Goal: Task Accomplishment & Management: Complete application form

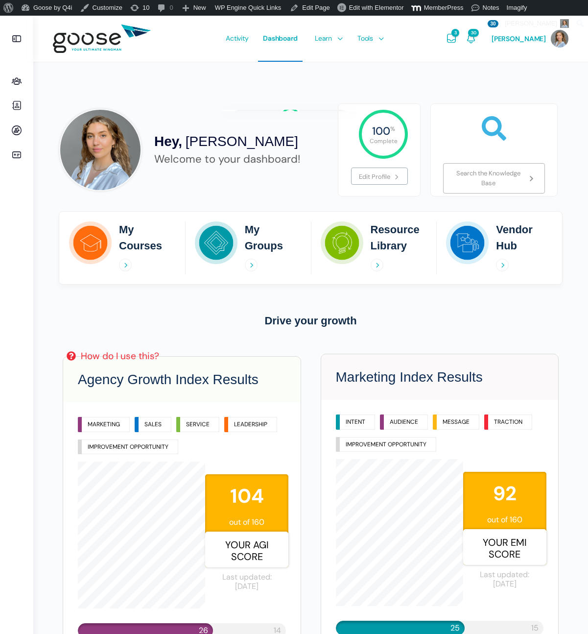
click at [462, 38] on div "3 Messages Re: Hi everyone! Looking forward to catching up this week. Here’s a …" at bounding box center [452, 39] width 20 height 46
click at [458, 38] on icon "Messages" at bounding box center [452, 39] width 12 height 12
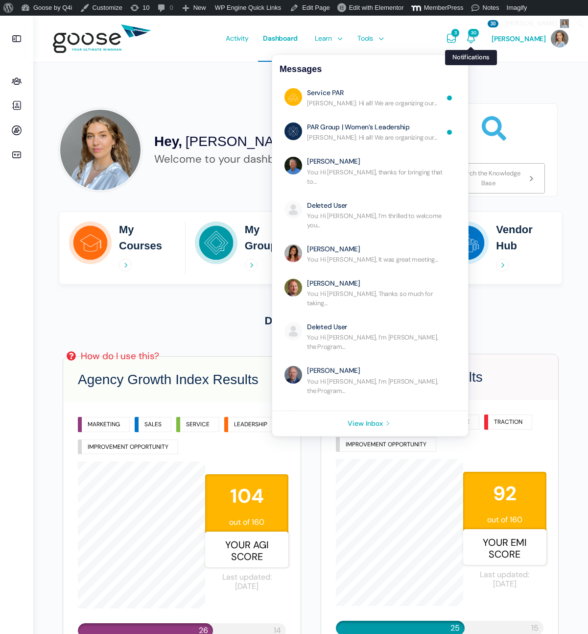
click at [477, 41] on icon "Notifications" at bounding box center [471, 39] width 12 height 12
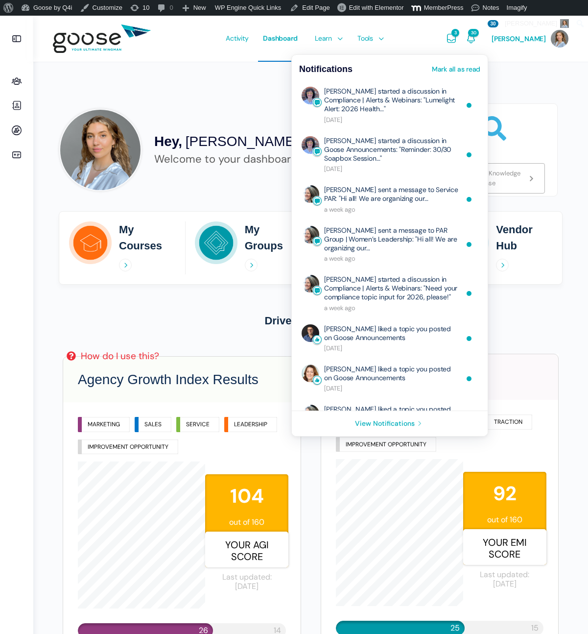
click at [245, 103] on div "Hey, Eliza Leder Welcome to your dashboard!" at bounding box center [194, 149] width 283 height 93
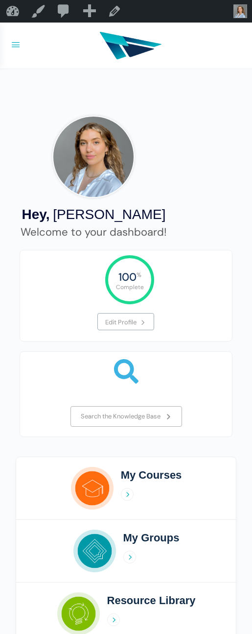
click at [14, 44] on icon at bounding box center [16, 45] width 12 height 12
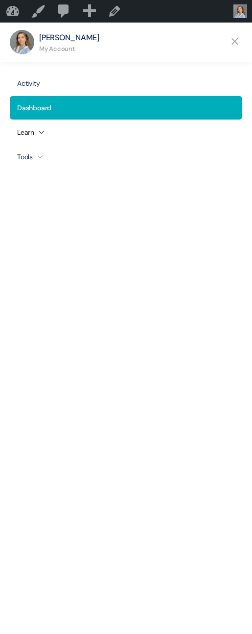
click at [36, 132] on icon at bounding box center [41, 132] width 15 height 10
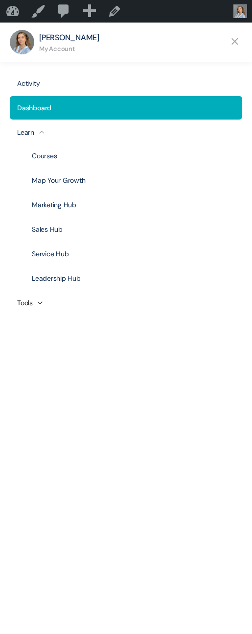
click at [30, 304] on link "Tools" at bounding box center [126, 303] width 233 height 24
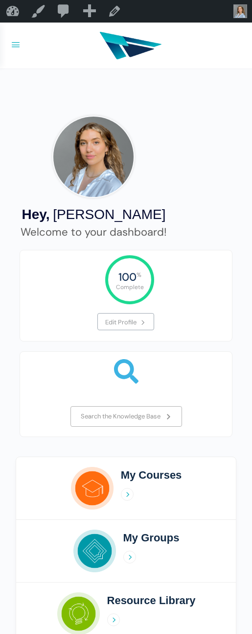
click at [10, 53] on div at bounding box center [126, 46] width 243 height 46
click at [11, 46] on icon at bounding box center [16, 45] width 12 height 12
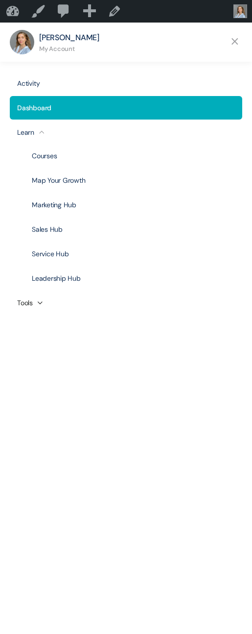
click at [37, 304] on icon at bounding box center [40, 303] width 15 height 10
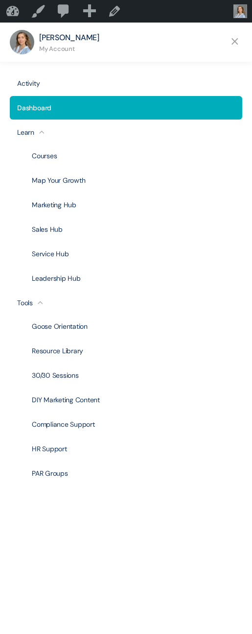
click at [232, 37] on icon at bounding box center [235, 41] width 15 height 15
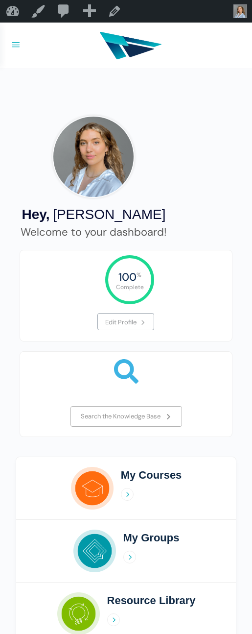
click at [134, 46] on img at bounding box center [131, 45] width 62 height 37
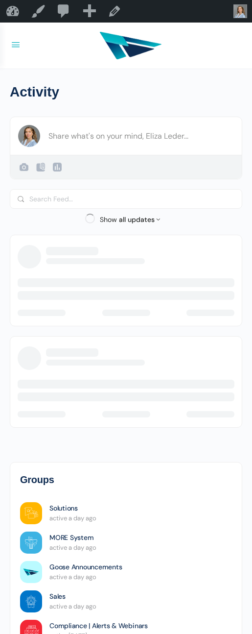
click at [15, 44] on icon at bounding box center [16, 45] width 12 height 12
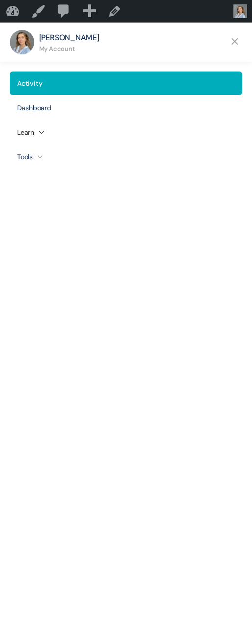
click at [40, 129] on icon at bounding box center [41, 132] width 15 height 10
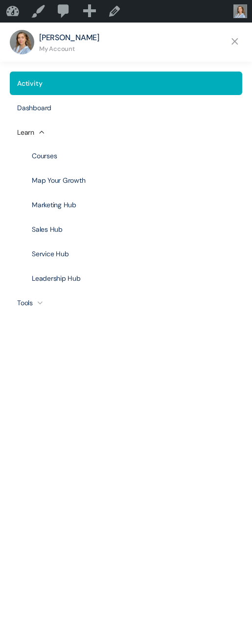
click at [40, 129] on icon at bounding box center [41, 132] width 15 height 10
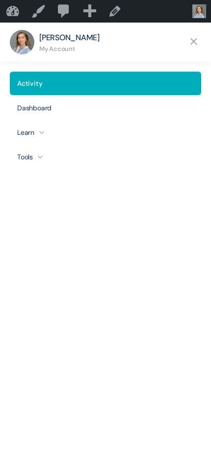
click at [194, 42] on icon at bounding box center [193, 41] width 15 height 15
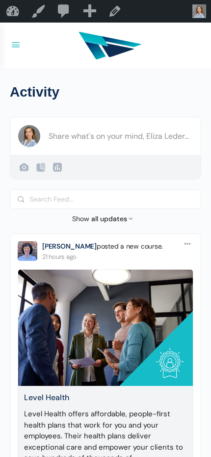
click at [13, 47] on icon at bounding box center [16, 45] width 12 height 12
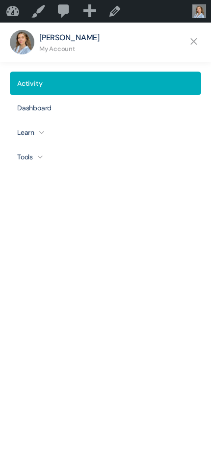
click at [43, 132] on icon at bounding box center [41, 132] width 15 height 10
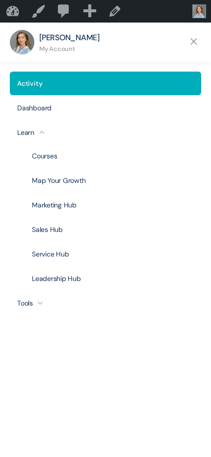
click at [42, 304] on icon at bounding box center [40, 303] width 15 height 10
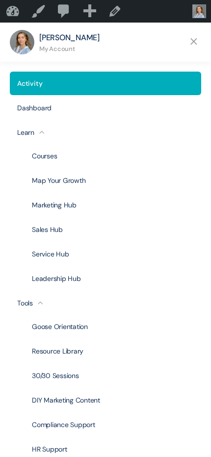
click at [192, 37] on icon at bounding box center [193, 41] width 15 height 15
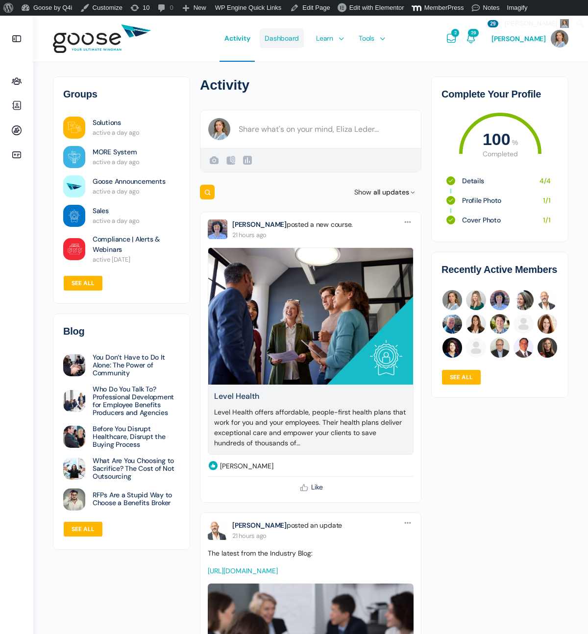
click at [252, 41] on span "Dashboard" at bounding box center [282, 38] width 34 height 46
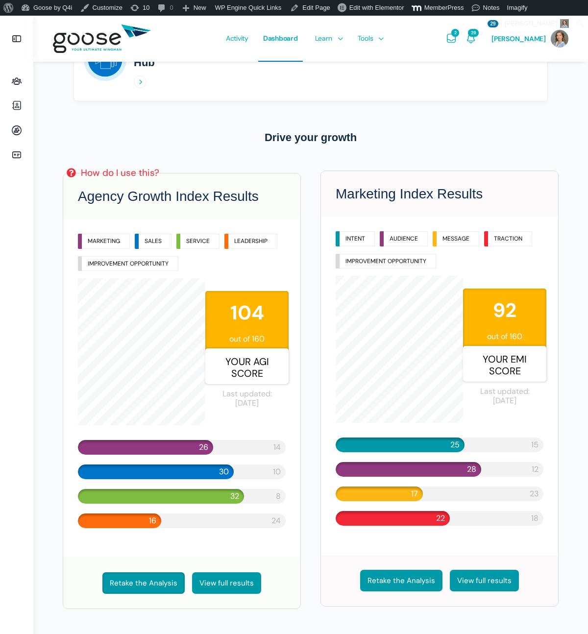
scroll to position [260, 0]
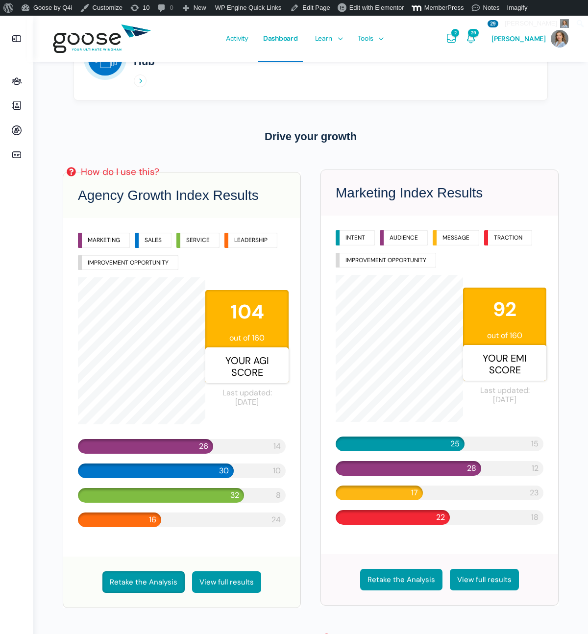
click at [151, 577] on link "Retake the Analysis" at bounding box center [143, 582] width 82 height 22
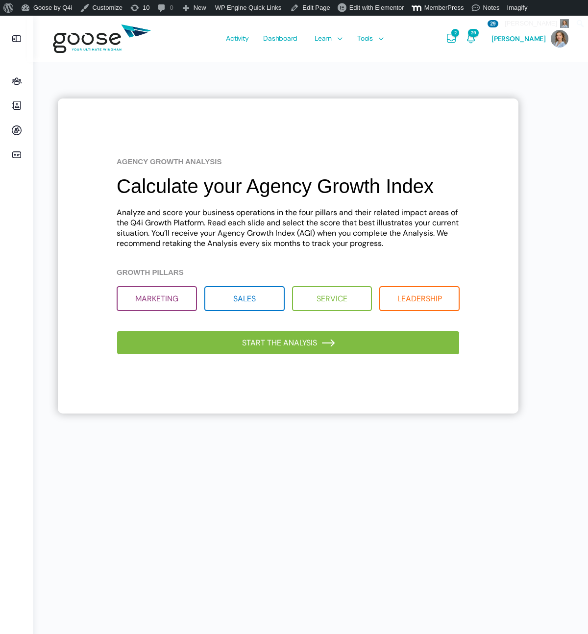
click at [343, 192] on h2 "Calculate your Agency Growth Index" at bounding box center [288, 186] width 343 height 22
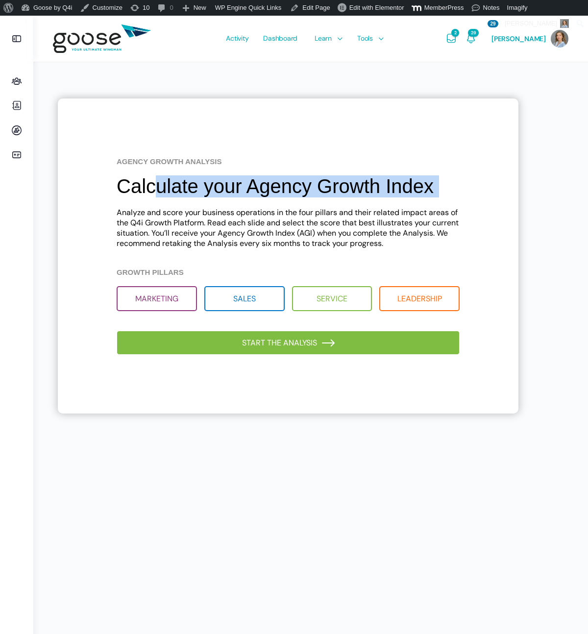
click at [343, 192] on h2 "Calculate your Agency Growth Index" at bounding box center [288, 186] width 343 height 22
click at [207, 160] on h1 "Agency Growth Analysis" at bounding box center [288, 161] width 343 height 8
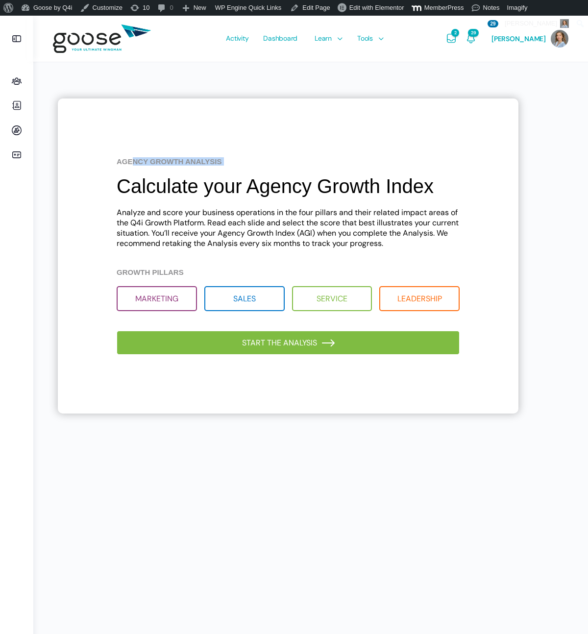
click at [207, 160] on h1 "Agency Growth Analysis" at bounding box center [288, 161] width 343 height 8
click at [289, 218] on p "Analyze and score your business operations in the four pillars and their relate…" at bounding box center [288, 227] width 343 height 41
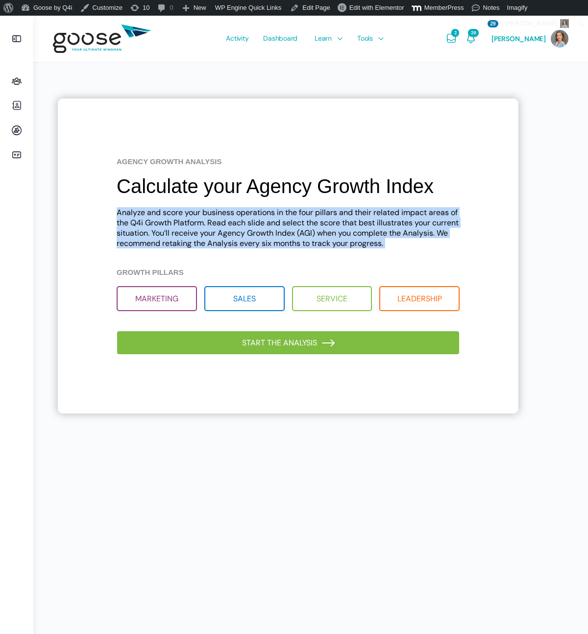
click at [289, 218] on p "Analyze and score your business operations in the four pillars and their relate…" at bounding box center [288, 227] width 343 height 41
click at [160, 273] on h4 "Growth Pillars" at bounding box center [288, 272] width 343 height 8
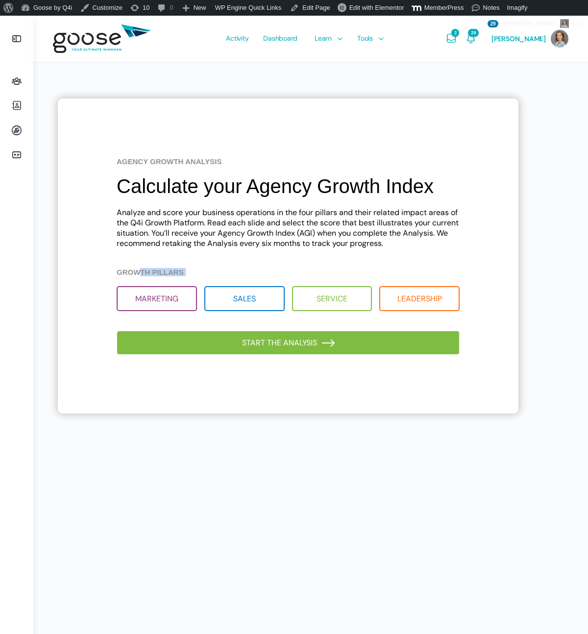
click at [160, 273] on h4 "Growth Pillars" at bounding box center [288, 272] width 343 height 8
click at [267, 345] on link "Start the analysis" at bounding box center [288, 343] width 343 height 24
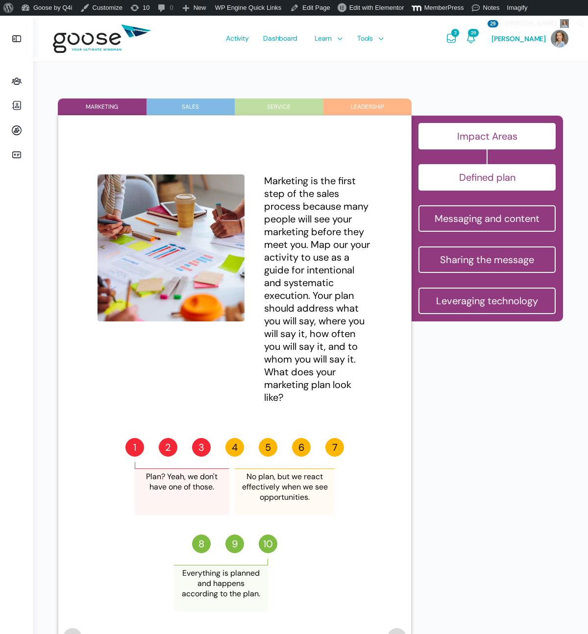
drag, startPoint x: 262, startPoint y: 370, endPoint x: 314, endPoint y: 388, distance: 54.5
click at [304, 391] on div "Marketing is the first step of the sales process because many people will see y…" at bounding box center [234, 288] width 274 height 229
copy div "What does your marketing plan look like?"
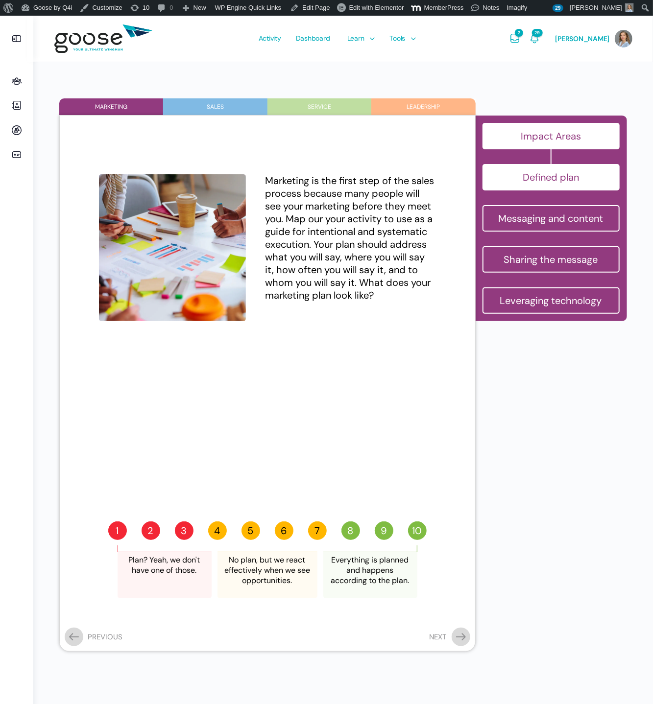
click at [147, 559] on div "Plan? Yeah, we don't have one of those." at bounding box center [165, 575] width 94 height 47
copy div "Plan? Yeah, we don't have one of those."
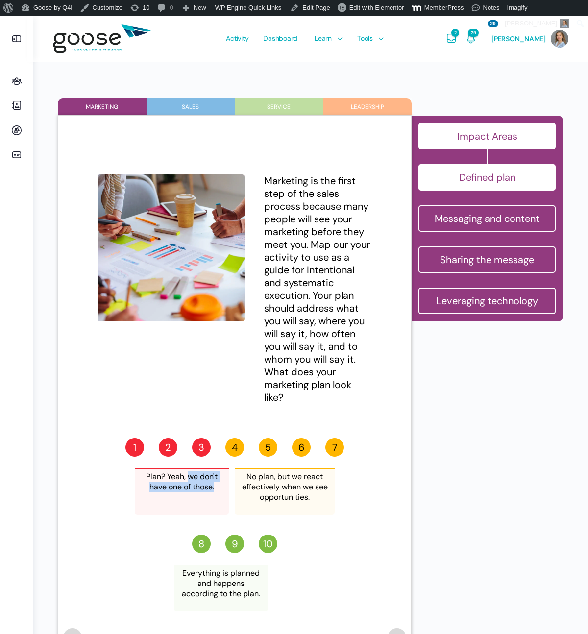
click at [270, 488] on div "No plan, but we react effectively when we see opportunities." at bounding box center [285, 491] width 100 height 47
click at [269, 488] on div "No plan, but we react effectively when we see opportunities." at bounding box center [285, 491] width 100 height 47
copy div "No plan, but we react effectively when we see opportunities."
click at [210, 579] on div "Everything is planned and happens according to the plan." at bounding box center [221, 588] width 94 height 47
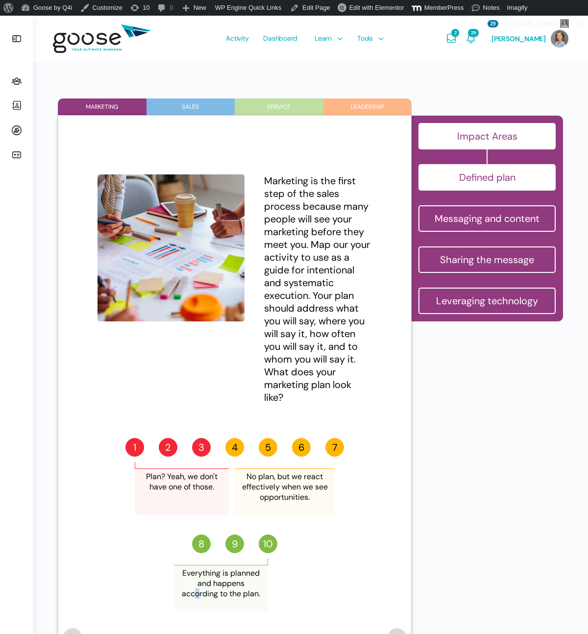
click at [210, 579] on div "Everything is planned and happens according to the plan." at bounding box center [221, 588] width 94 height 47
copy form "Everything is planned and happens according to the plan. Plan? Yeah, we don't h…"
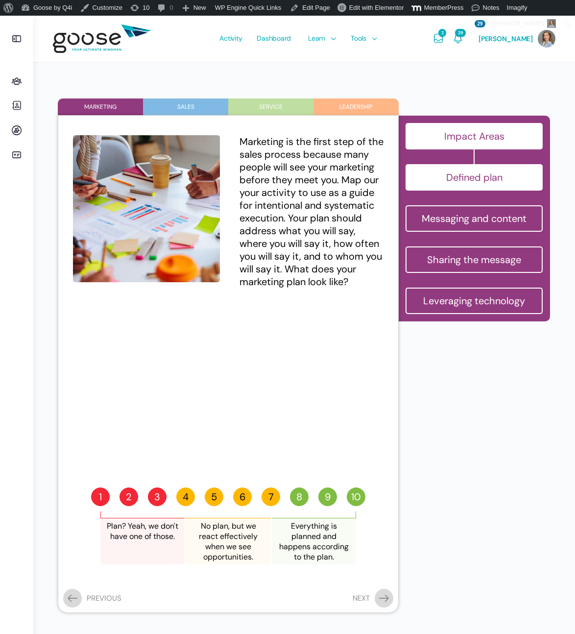
click at [289, 494] on div "1 2 3 Plan? Yeah, we don't have one of those. 4" at bounding box center [228, 533] width 311 height 92
click at [294, 494] on label "8" at bounding box center [299, 496] width 19 height 19
radio input "true"
